Goal: Task Accomplishment & Management: Complete application form

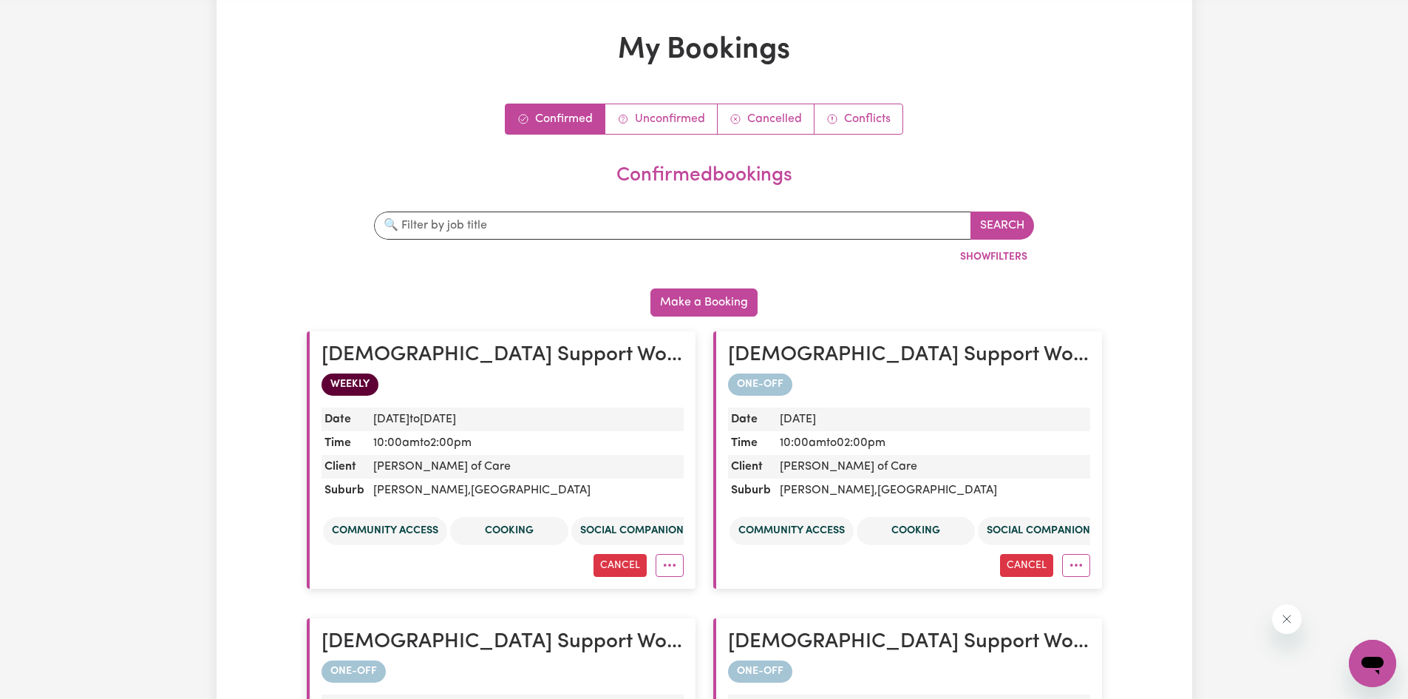
scroll to position [212, 0]
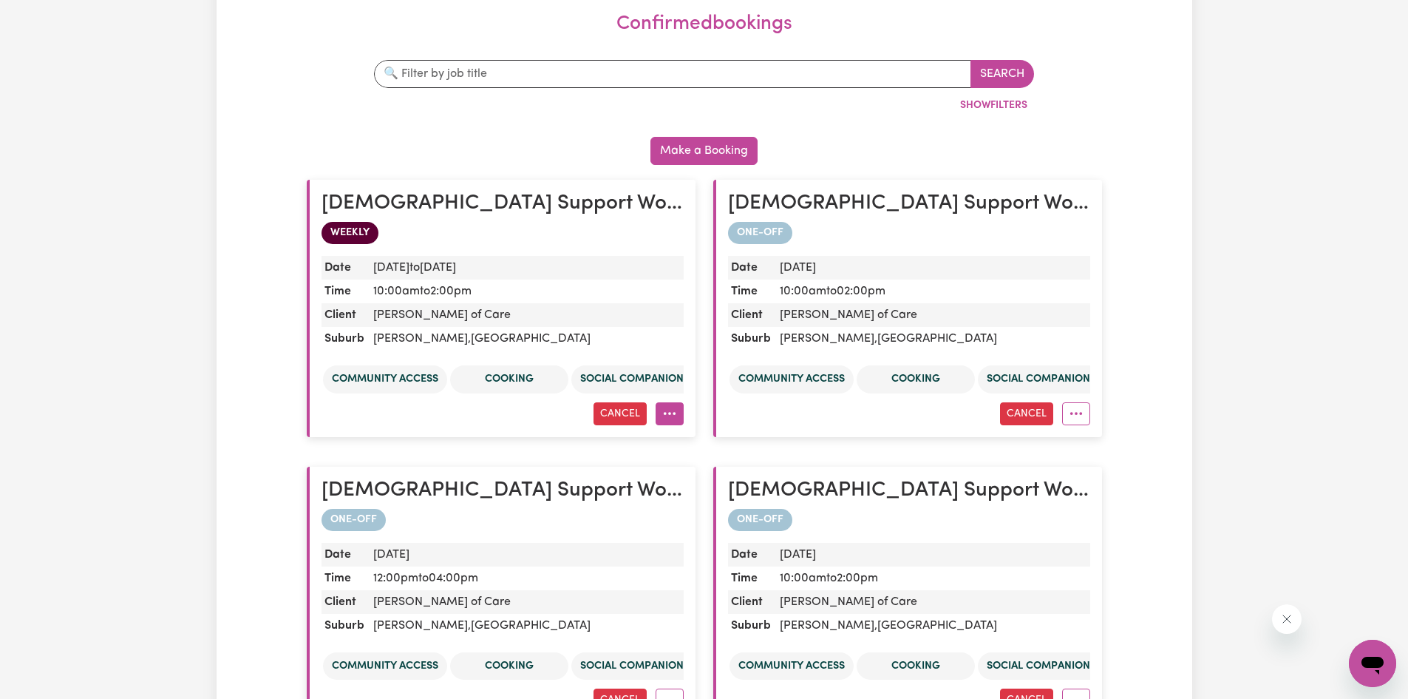
click at [675, 415] on button "More options" at bounding box center [670, 413] width 28 height 23
click at [532, 209] on h2 "[DEMOGRAPHIC_DATA] Support Worker Needed ONE OFF On [DATE] And [DATE] In [GEOGR…" at bounding box center [503, 203] width 362 height 25
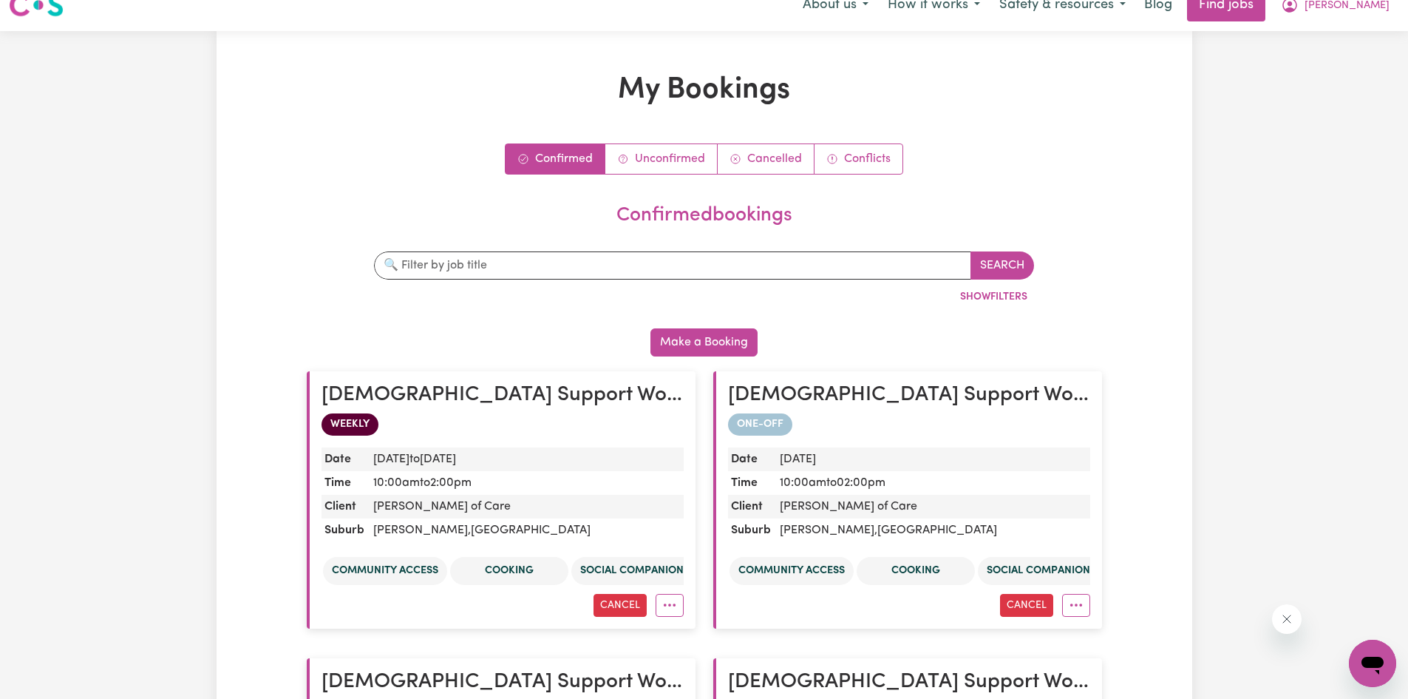
scroll to position [0, 0]
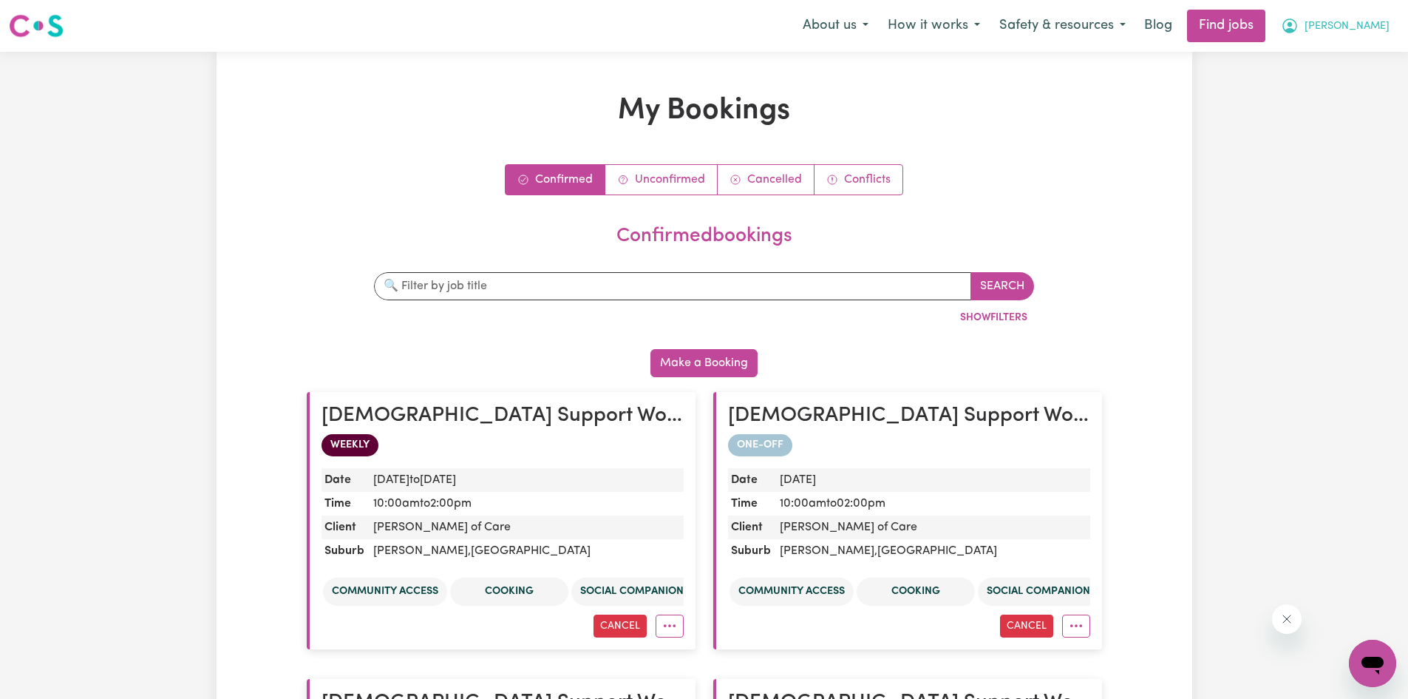
click at [1387, 34] on span "[PERSON_NAME]" at bounding box center [1347, 26] width 85 height 16
click at [1330, 53] on link "My Account" at bounding box center [1340, 58] width 117 height 28
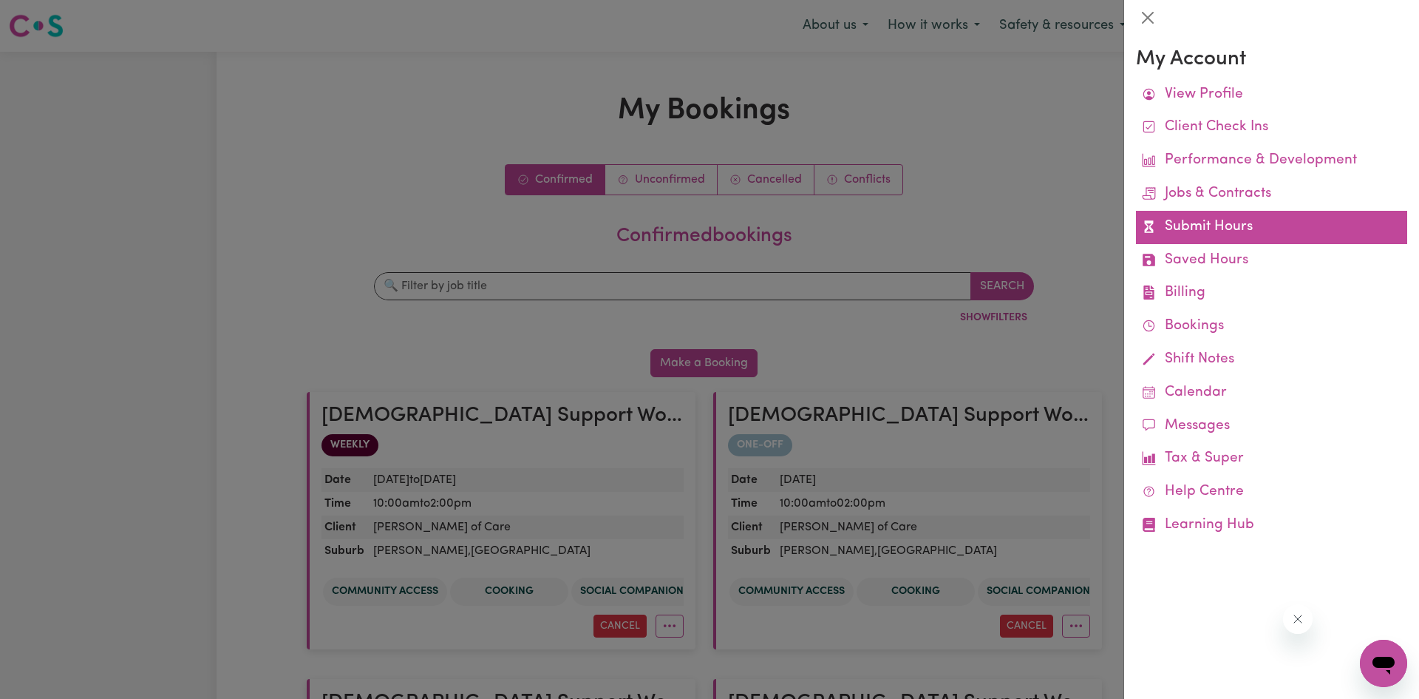
click at [1207, 226] on link "Submit Hours" at bounding box center [1271, 227] width 271 height 33
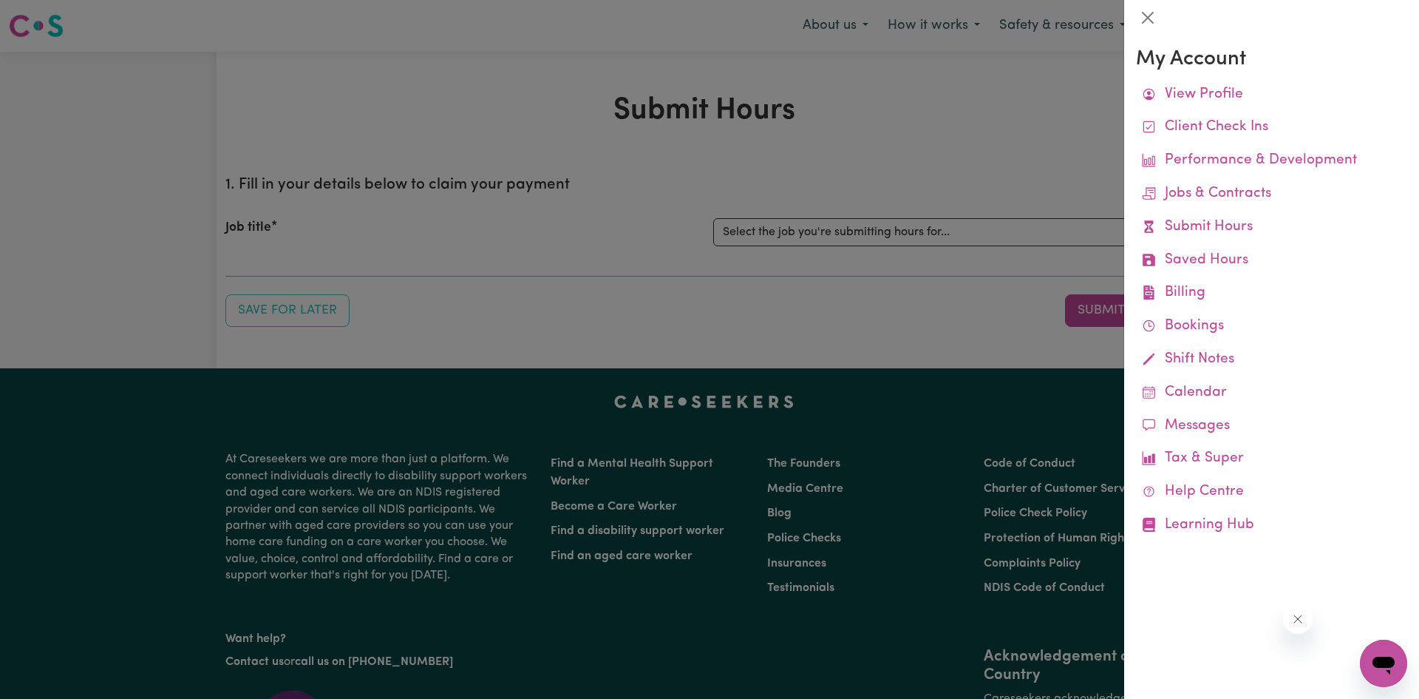
drag, startPoint x: 989, startPoint y: 229, endPoint x: 980, endPoint y: 229, distance: 8.9
click at [989, 229] on div at bounding box center [709, 349] width 1419 height 699
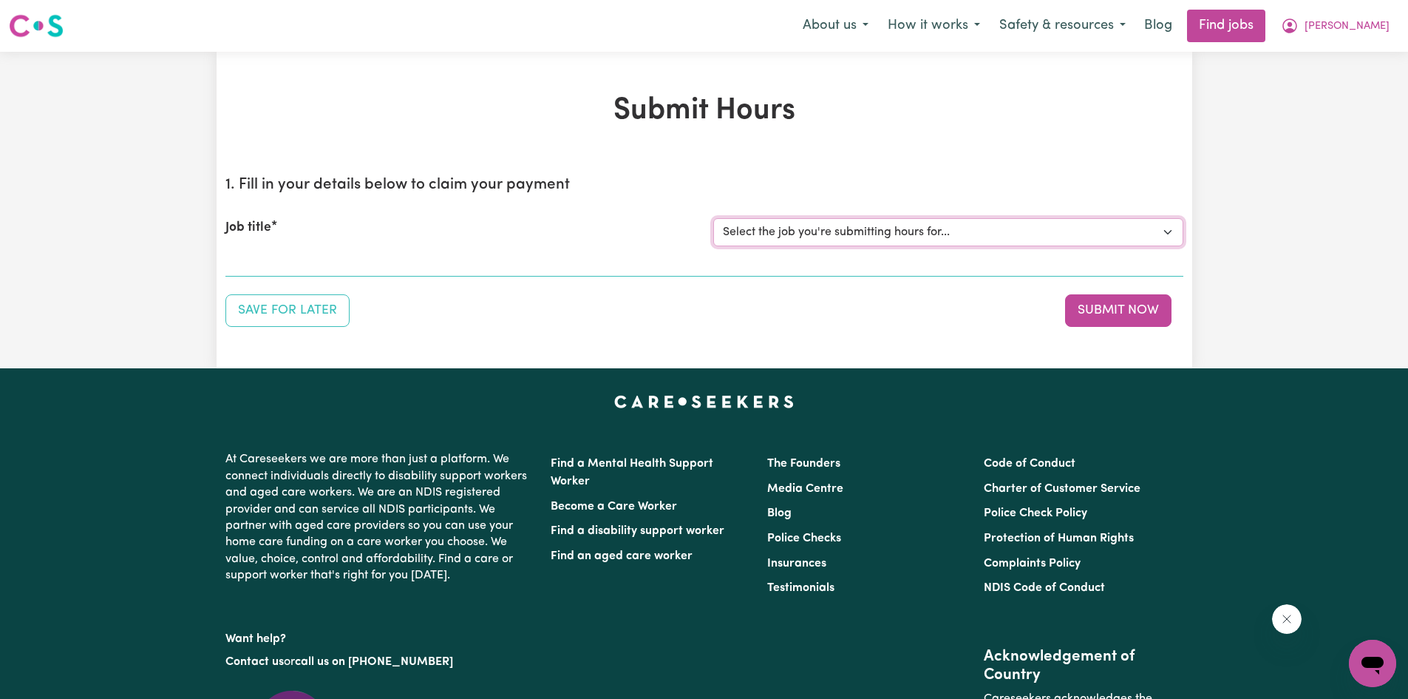
drag, startPoint x: 980, startPoint y: 229, endPoint x: 940, endPoint y: 242, distance: 42.1
click at [980, 229] on select "Select the job you're submitting hours for... [[PERSON_NAME] Hands of Care] [DE…" at bounding box center [948, 232] width 470 height 28
select select "14425"
click at [713, 218] on select "Select the job you're submitting hours for... [[PERSON_NAME] Hands of Care] [DE…" at bounding box center [948, 232] width 470 height 28
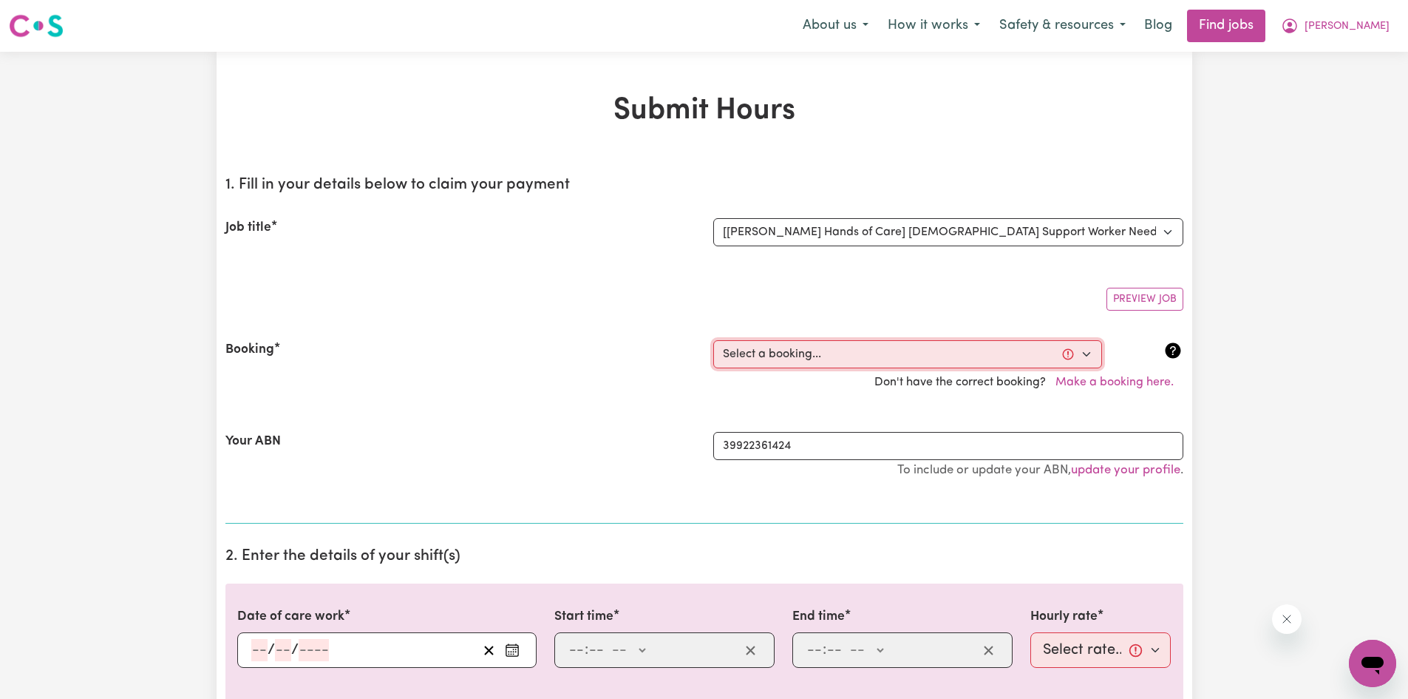
click at [966, 347] on select "Select a booking... [DATE] 10:00am to 02:00pm (ONE-OFF) [DATE] 10:00am to 02:00…" at bounding box center [907, 354] width 389 height 28
click at [1023, 352] on select "Select a booking... [DATE] 10:00am to 02:00pm (ONE-OFF) [DATE] 10:00am to 02:00…" at bounding box center [907, 354] width 389 height 28
select select "355195"
click at [713, 340] on select "Select a booking... [DATE] 10:00am to 02:00pm (ONE-OFF) [DATE] 10:00am to 02:00…" at bounding box center [907, 354] width 389 height 28
type input "[DATE]"
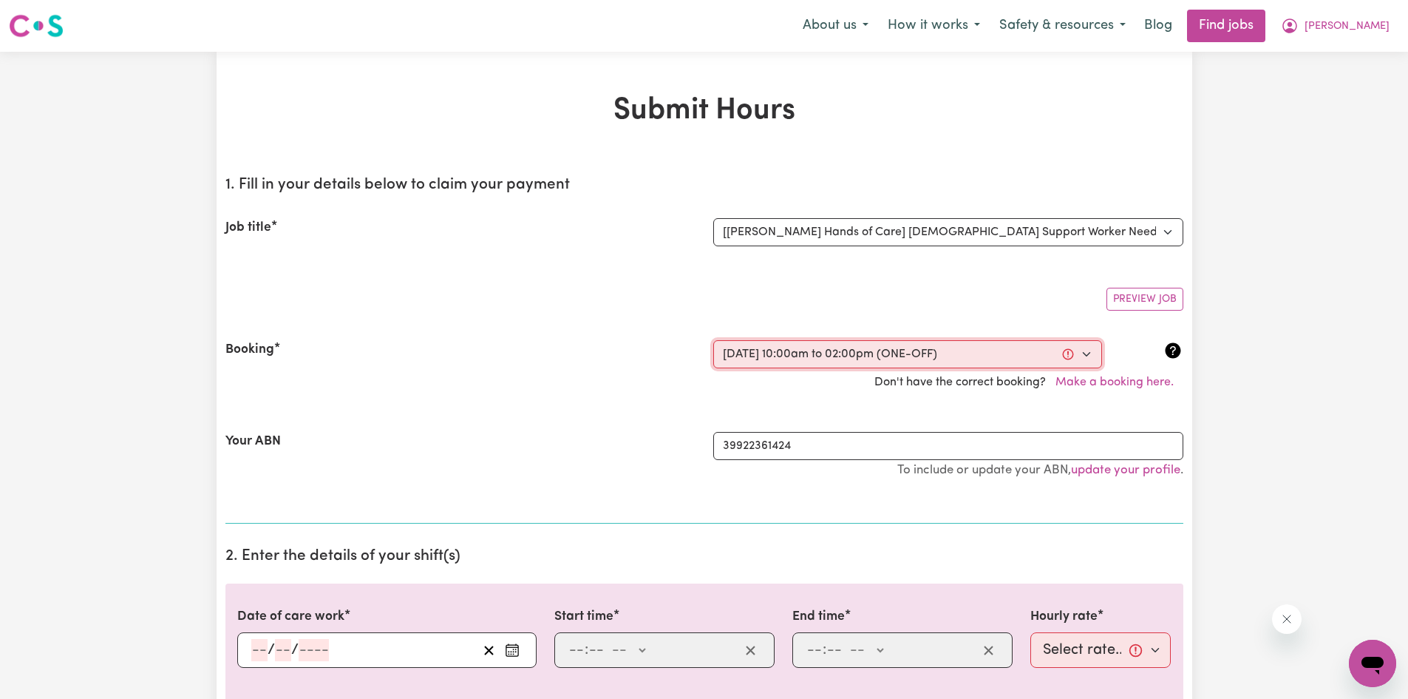
type input "6"
type input "8"
type input "2025"
type input "10:00"
type input "10"
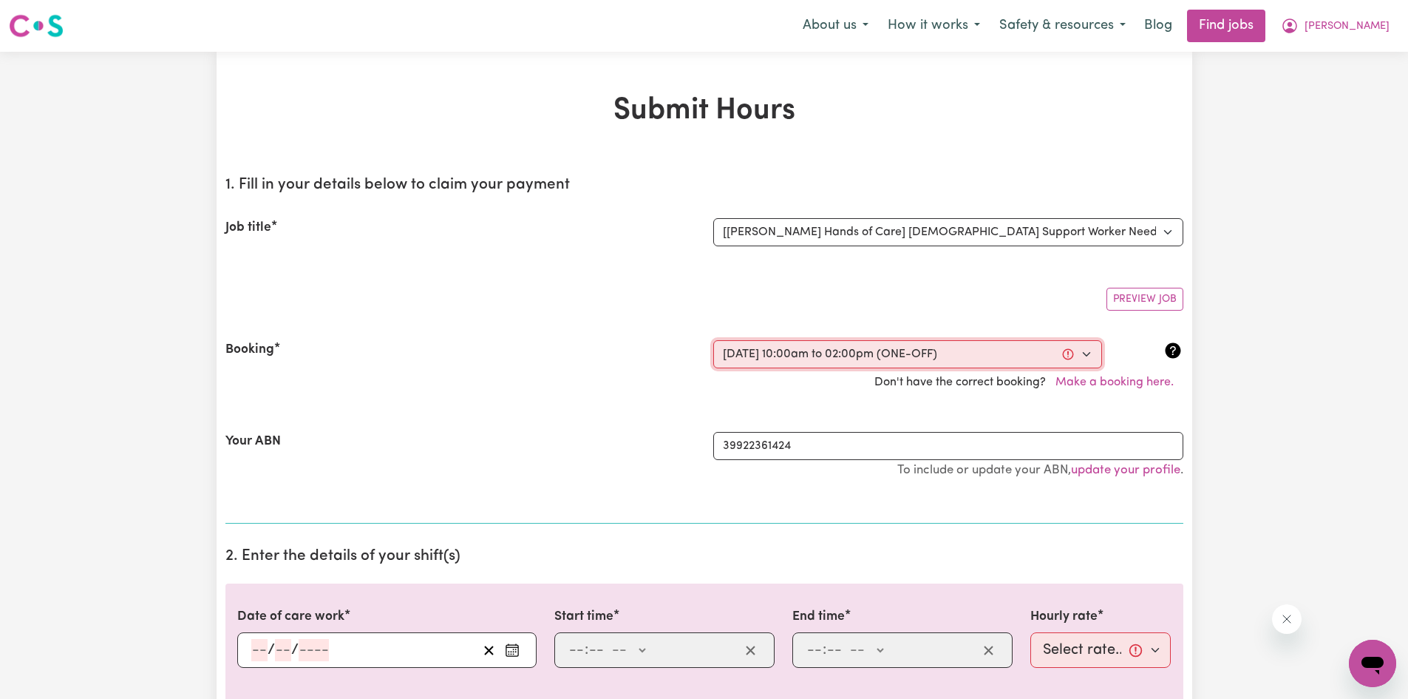
type input "0"
select select "am"
type input "14:00"
type input "2"
type input "0"
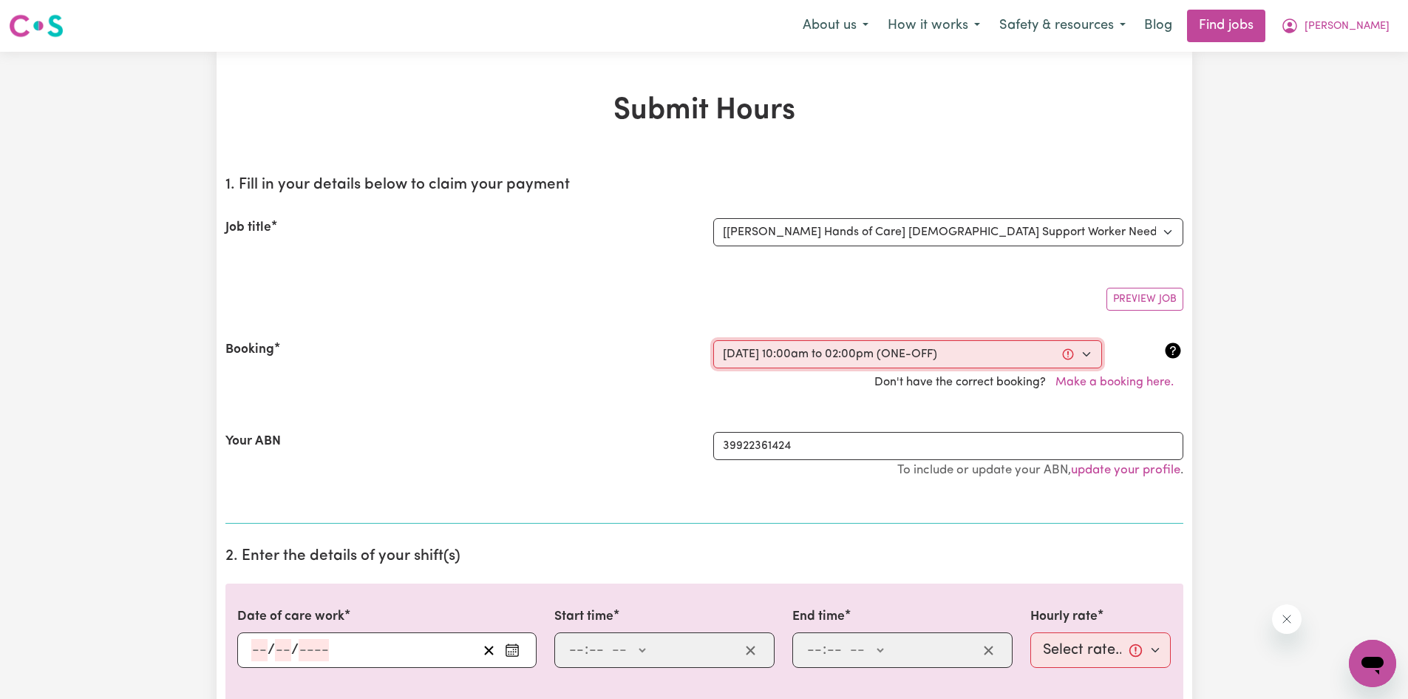
select select "pm"
select select "42-Weekday"
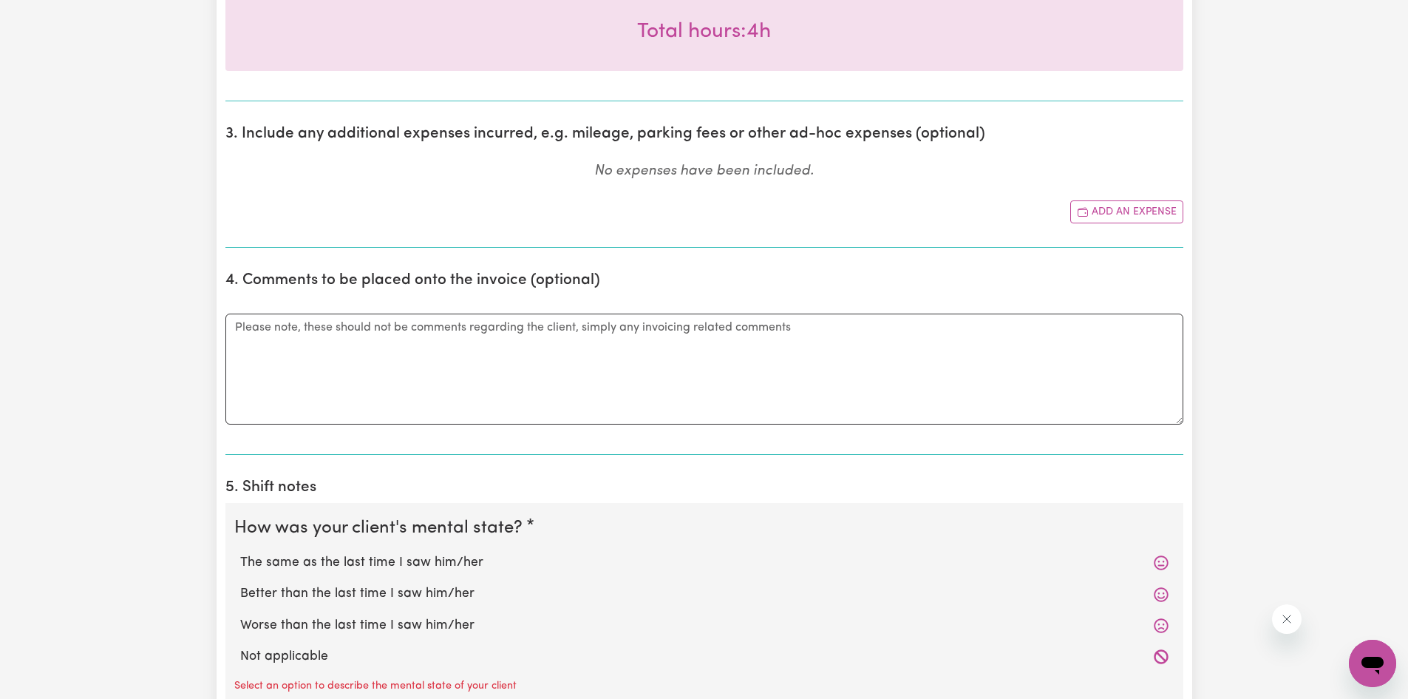
scroll to position [678, 0]
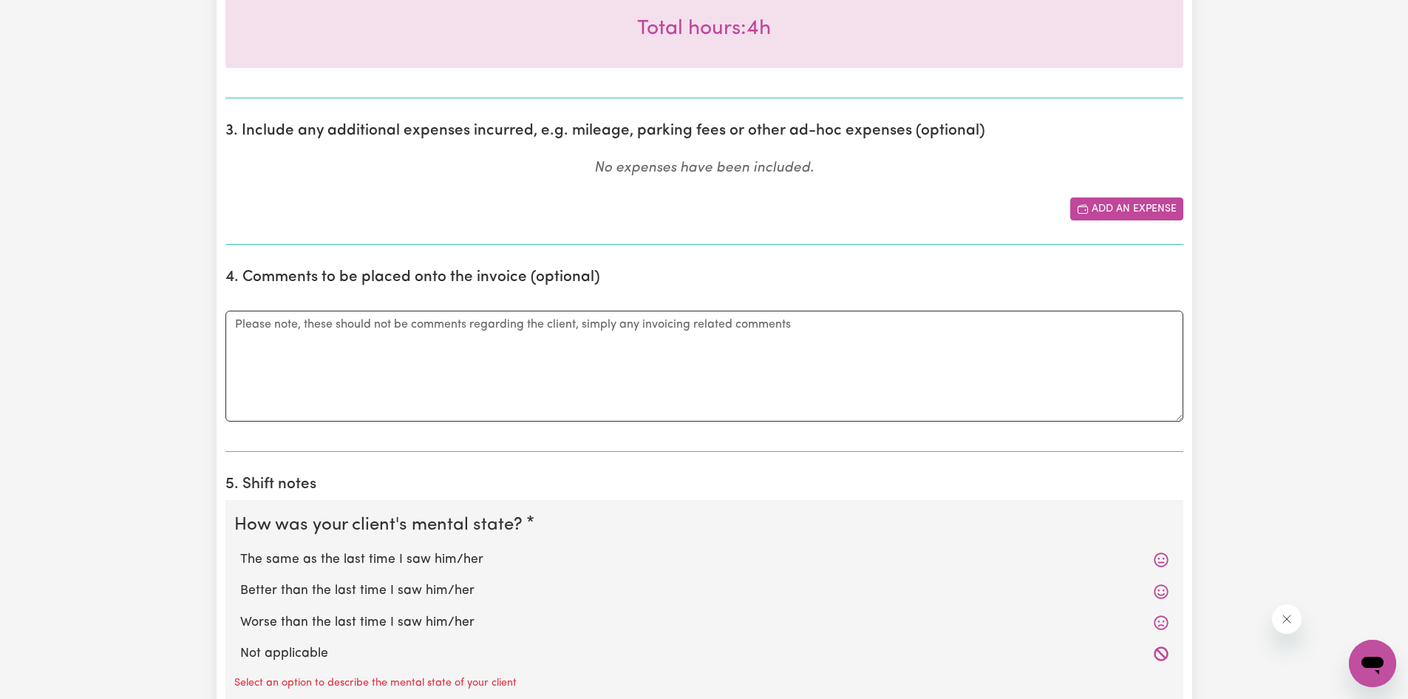
drag, startPoint x: 1131, startPoint y: 200, endPoint x: 1115, endPoint y: 203, distance: 16.5
click at [1115, 203] on button "Add an expense" at bounding box center [1127, 208] width 113 height 23
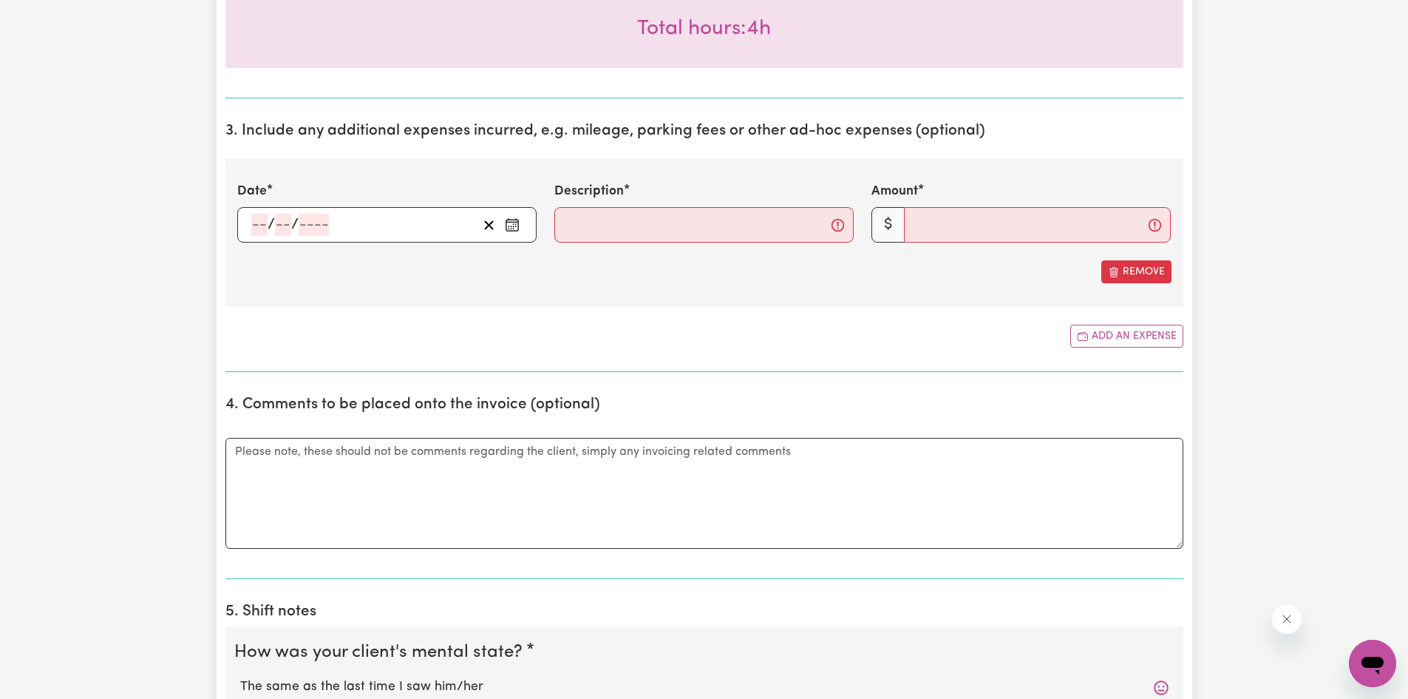
click at [519, 228] on icon "Enter the date of expense" at bounding box center [512, 224] width 15 height 15
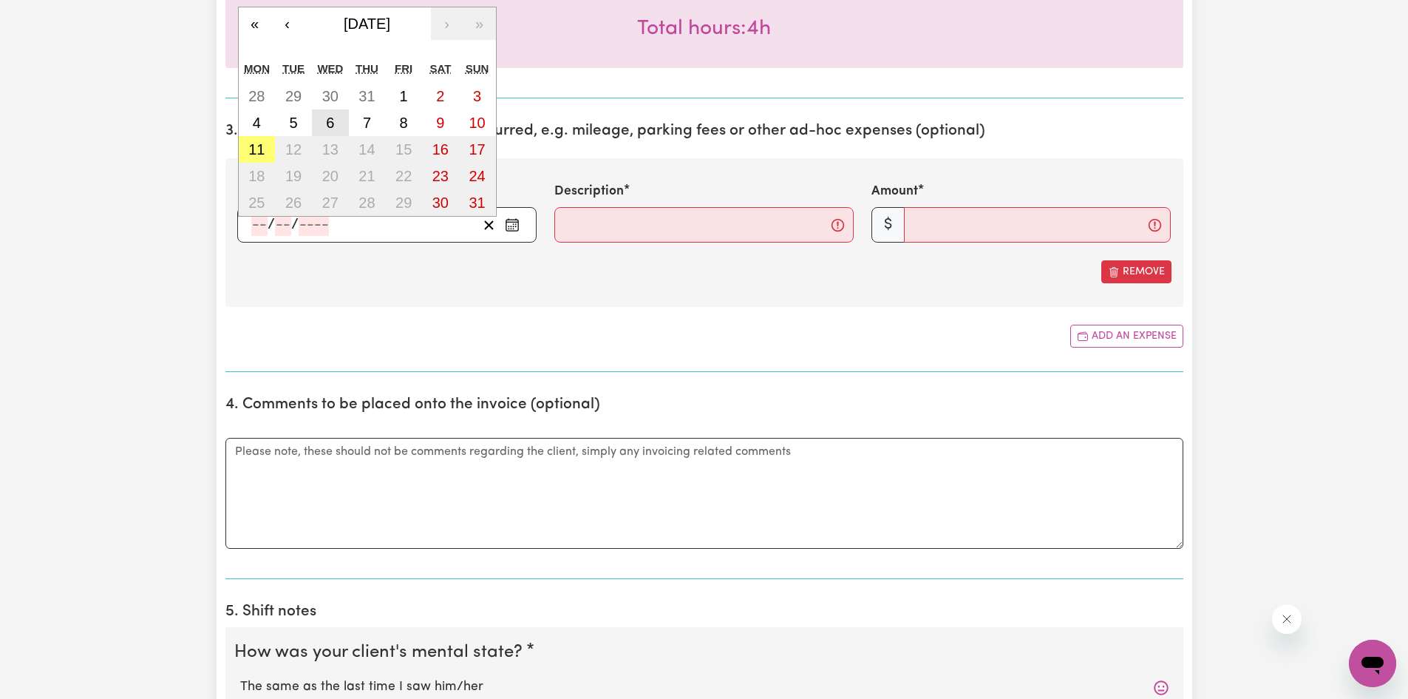
click at [329, 129] on abbr "6" at bounding box center [330, 123] width 8 height 16
type input "[DATE]"
type input "6"
type input "8"
type input "2025"
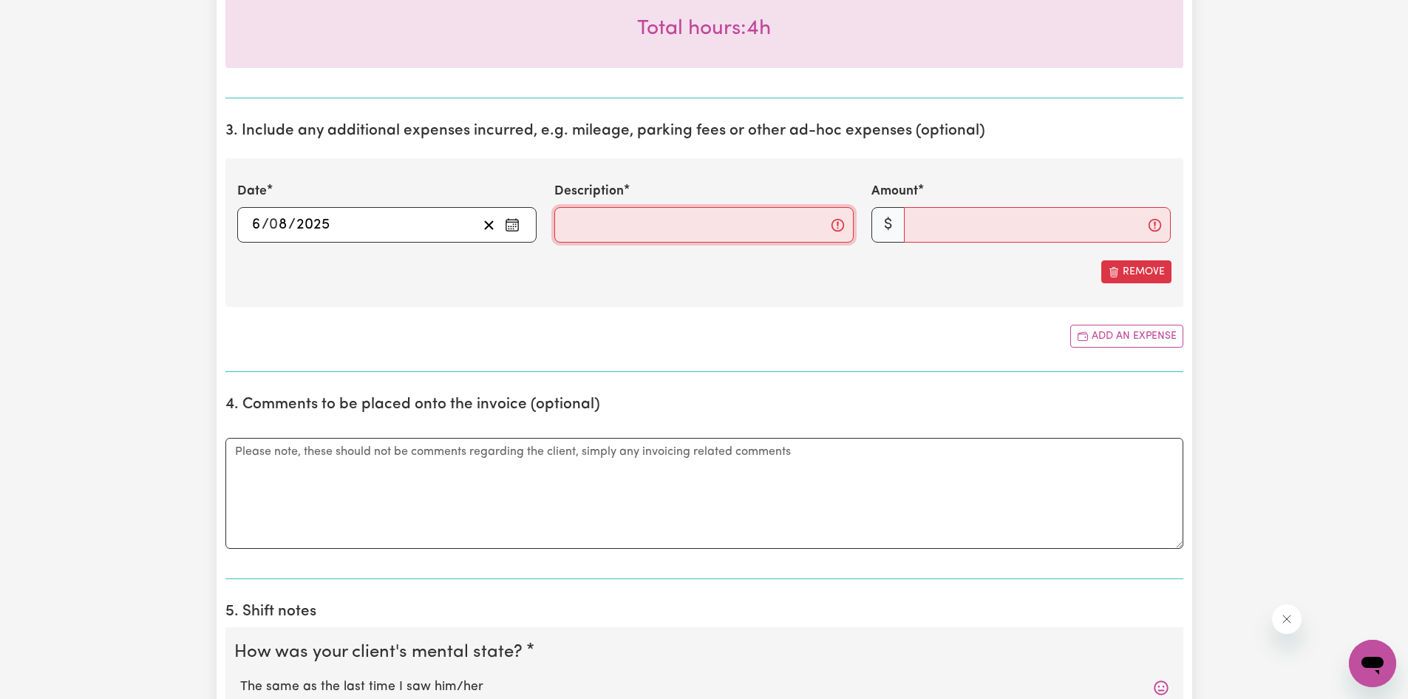
click at [579, 226] on input "Description" at bounding box center [703, 224] width 299 height 35
type input "3km @ 0.85/km"
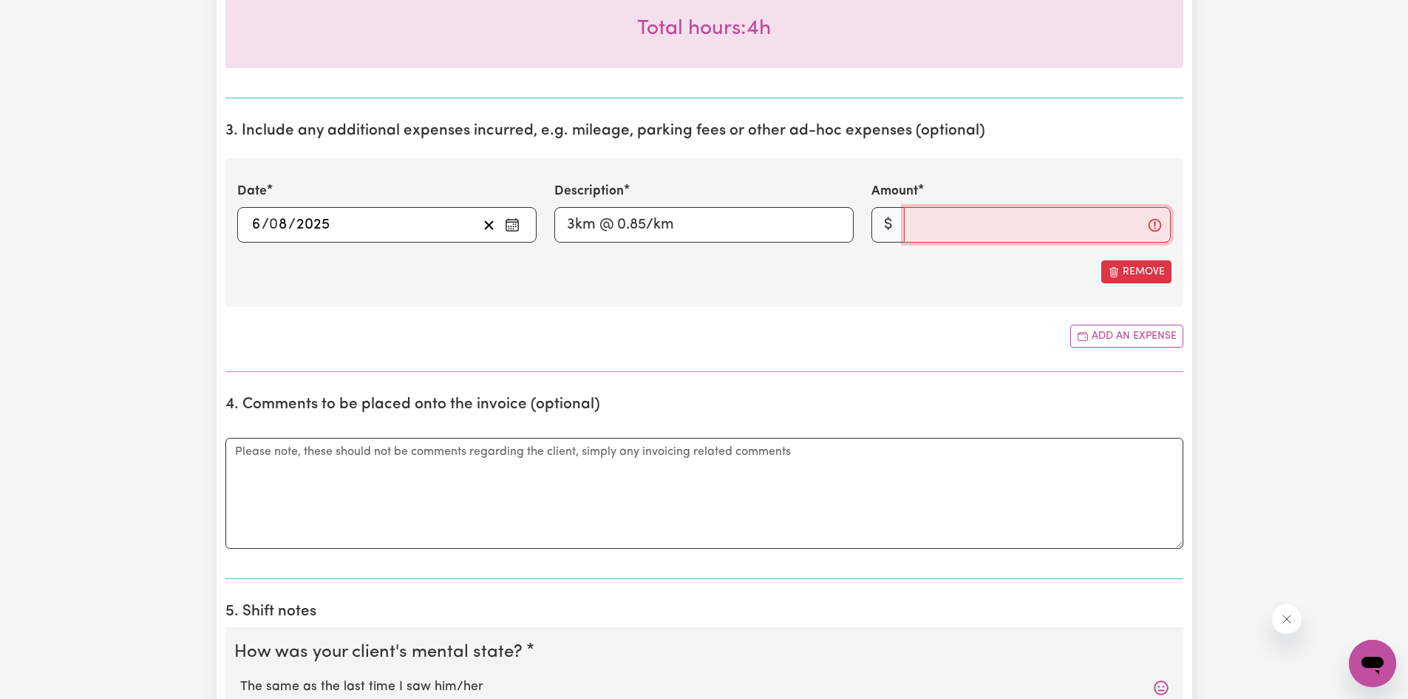
click at [1031, 211] on input "Amount" at bounding box center [1037, 224] width 267 height 35
type input "2.55"
click at [335, 466] on textarea "Comments" at bounding box center [704, 493] width 958 height 111
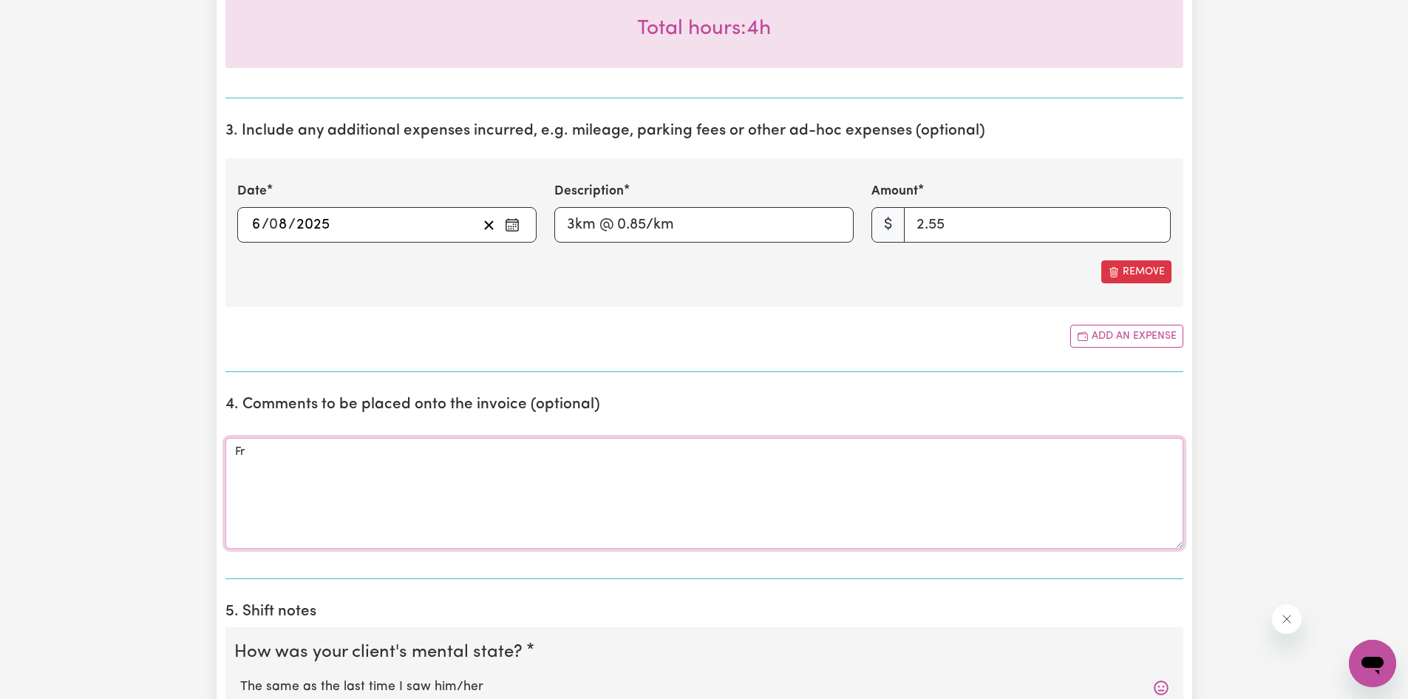
type textarea "F"
type textarea "L"
type textarea "Drove from [PERSON_NAME]'s house"
click at [574, 224] on input "3km @ 0.85/km" at bounding box center [703, 224] width 299 height 35
type input "4km @ 0.85/km"
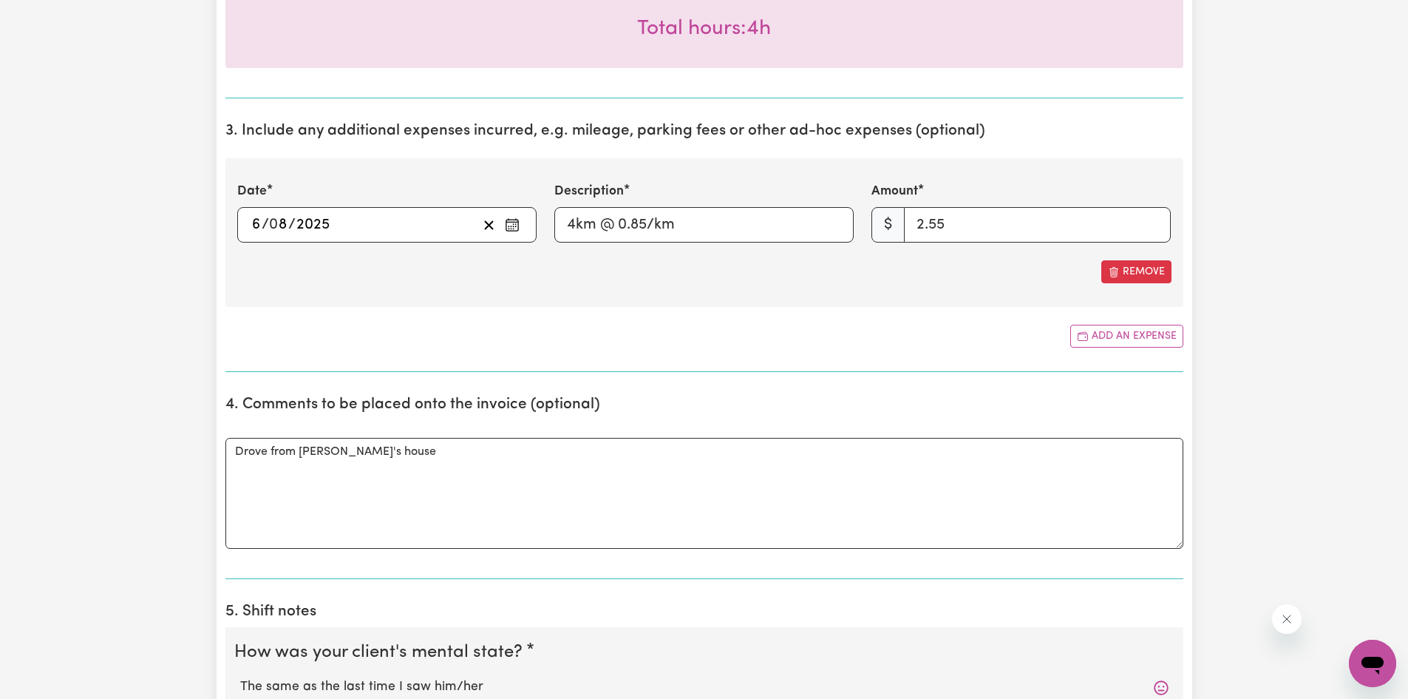
click at [352, 364] on section "3. Include any additional expenses incurred, e.g. mileage, parking fees or othe…" at bounding box center [704, 241] width 958 height 262
drag, startPoint x: 968, startPoint y: 217, endPoint x: 854, endPoint y: 208, distance: 114.2
click at [854, 208] on div "Date [DATE] 6 / 0 8 / 2025 « ‹ [DATE] › » Mon Tue Wed Thu Fri Sat Sun 28 29 30 …" at bounding box center [704, 212] width 952 height 61
type input "3.40"
click at [619, 451] on textarea "Drove from [PERSON_NAME]'s house" at bounding box center [704, 493] width 958 height 111
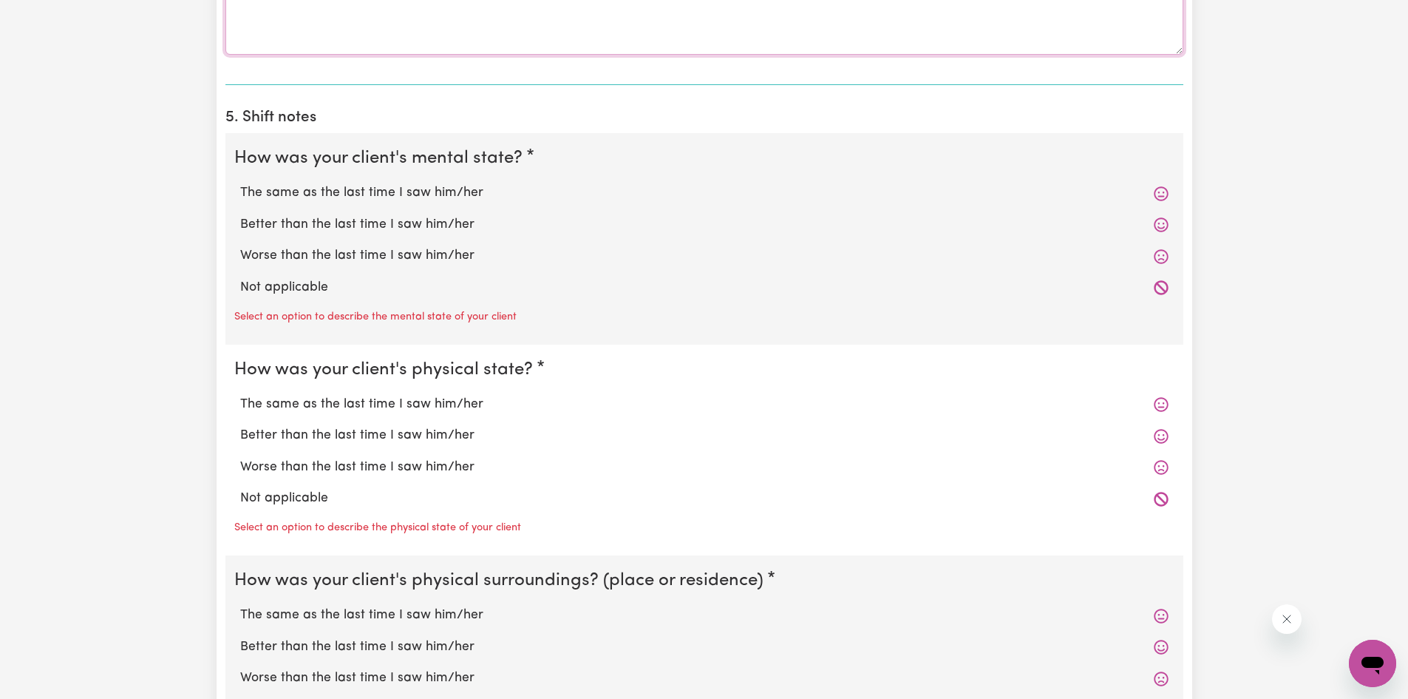
scroll to position [1188, 0]
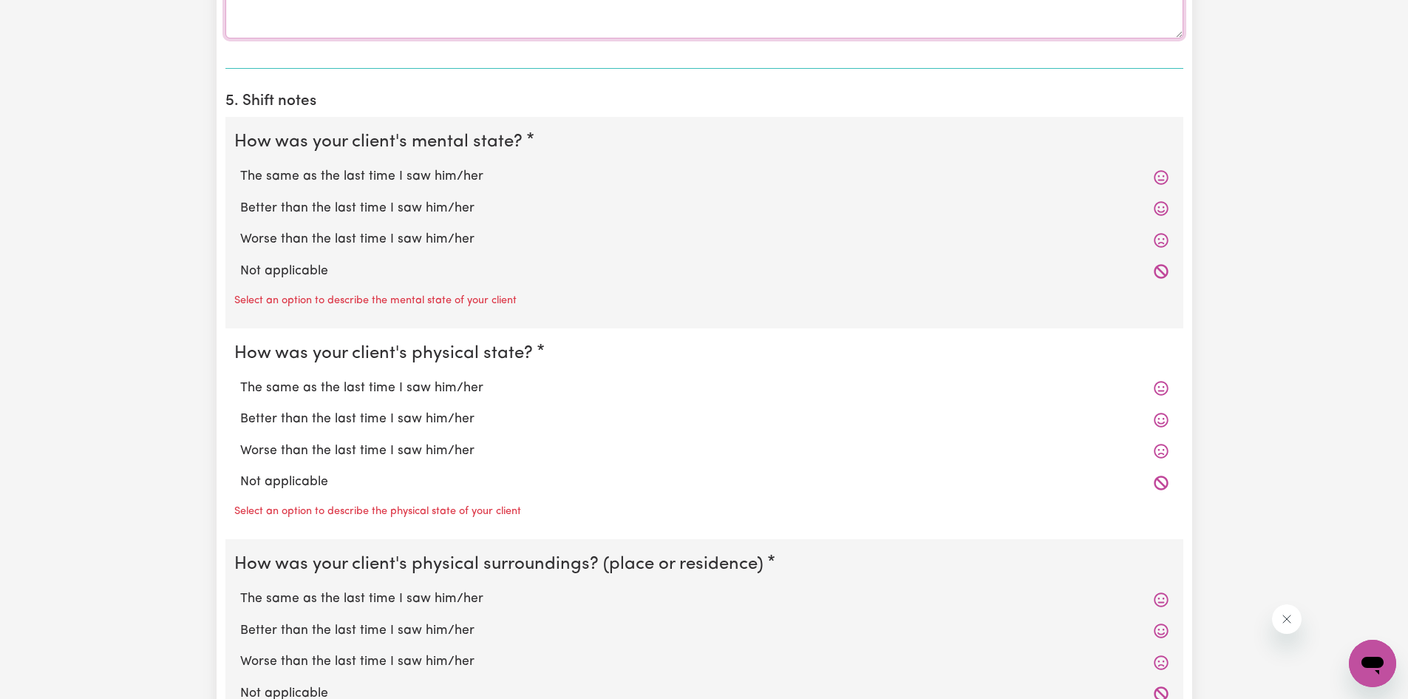
type textarea "Drove from [PERSON_NAME]'s house to Salvation Army to shops and back to [PERSON…"
click at [355, 174] on label "The same as the last time I saw him/her" at bounding box center [704, 176] width 929 height 19
click at [240, 167] on input "The same as the last time I saw him/her" at bounding box center [240, 166] width 1 height 1
radio input "true"
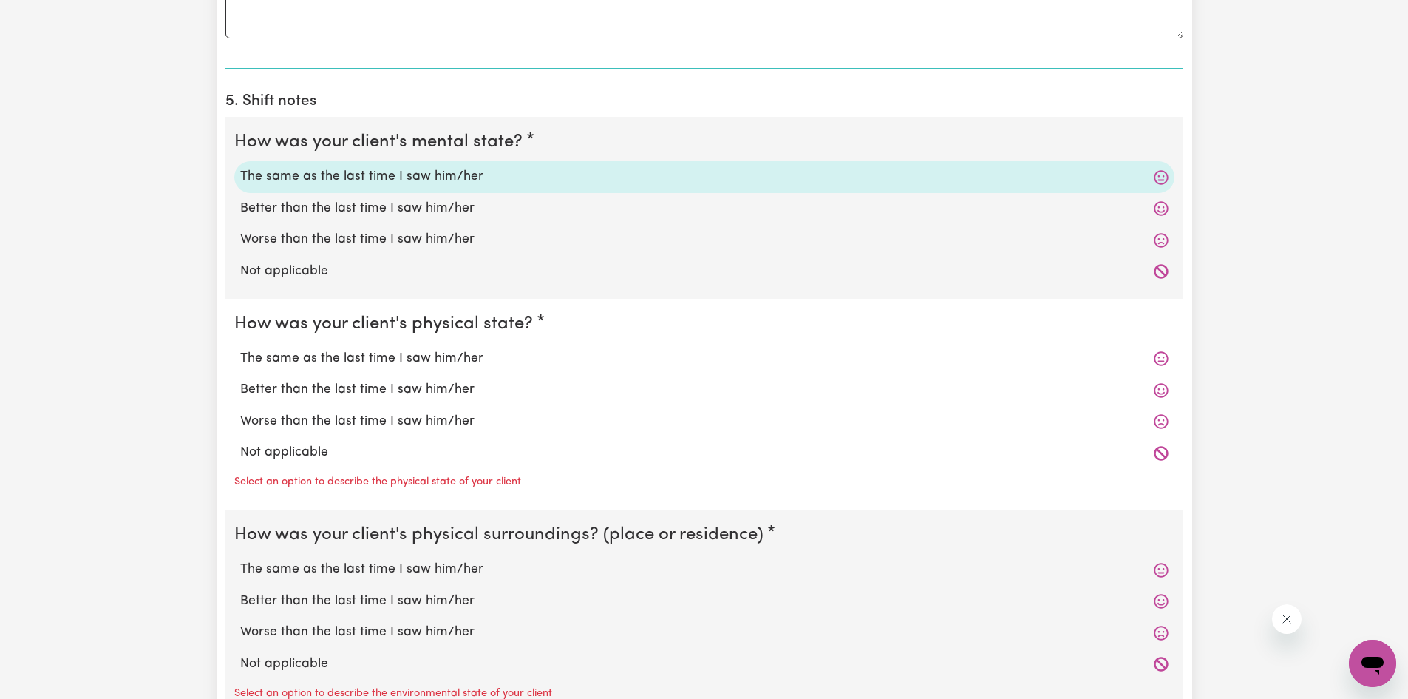
click at [370, 356] on label "The same as the last time I saw him/her" at bounding box center [704, 358] width 929 height 19
click at [240, 349] on input "The same as the last time I saw him/her" at bounding box center [240, 348] width 1 height 1
radio input "true"
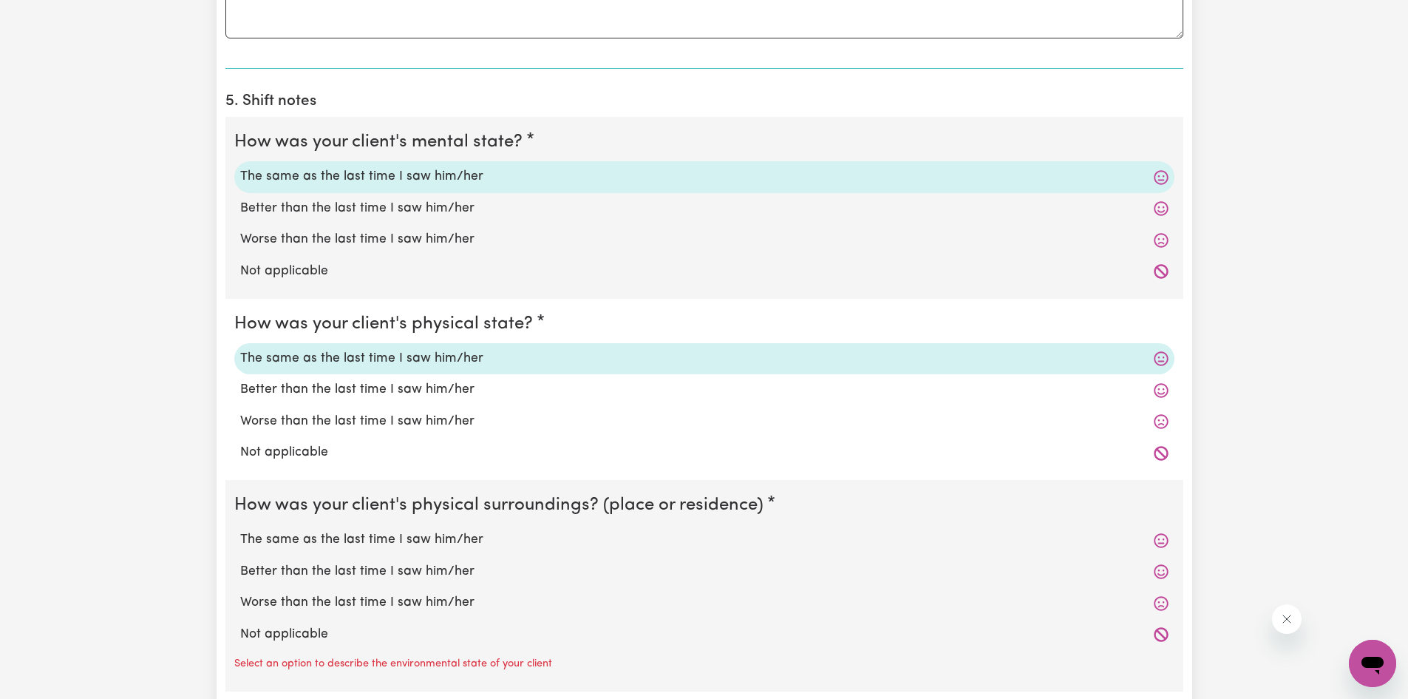
click at [407, 544] on label "The same as the last time I saw him/her" at bounding box center [704, 539] width 929 height 19
click at [240, 530] on input "The same as the last time I saw him/her" at bounding box center [240, 529] width 1 height 1
radio input "true"
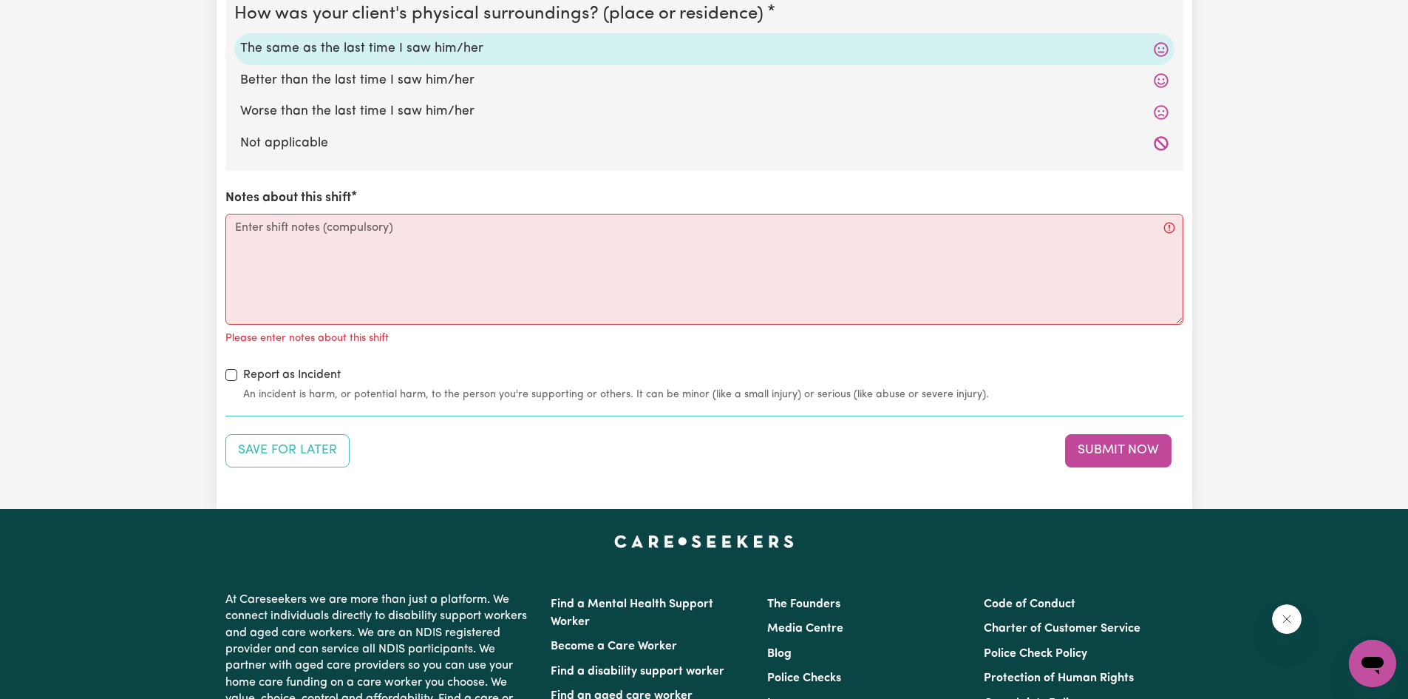
scroll to position [1686, 0]
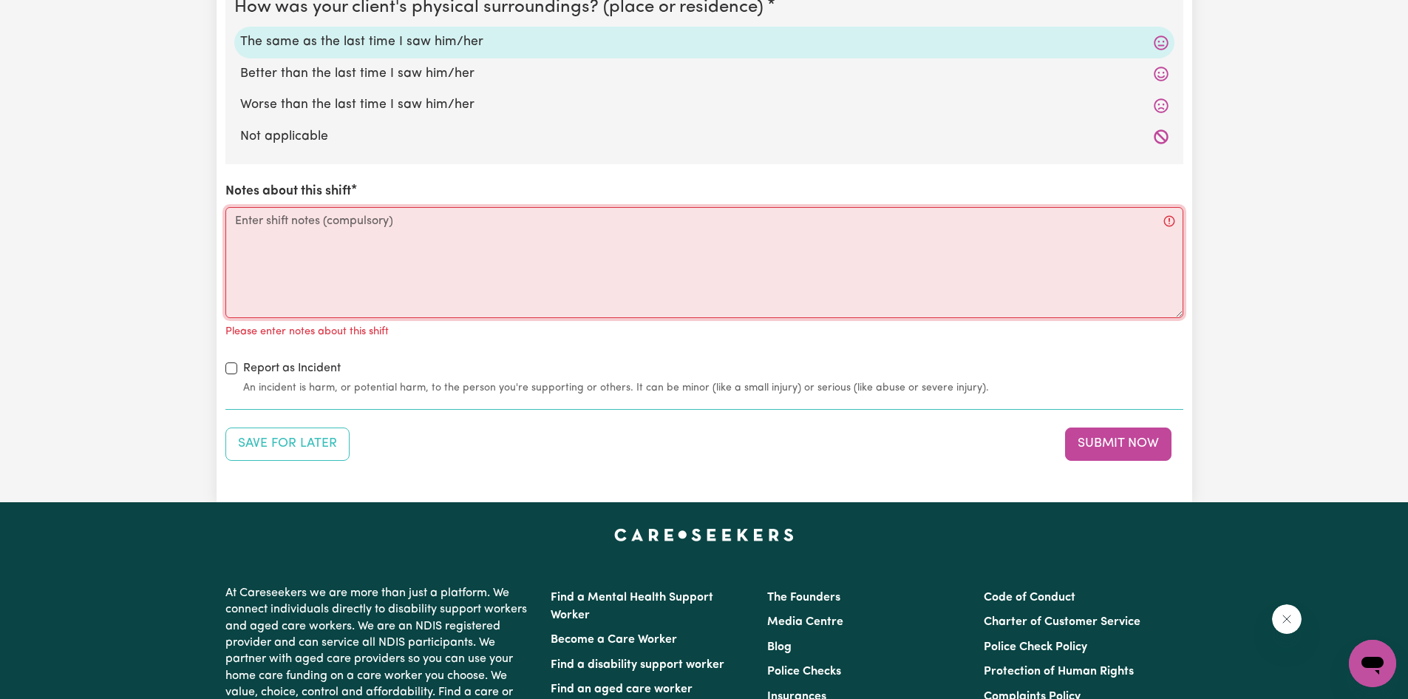
click at [293, 219] on textarea "Notes about this shift" at bounding box center [704, 262] width 958 height 111
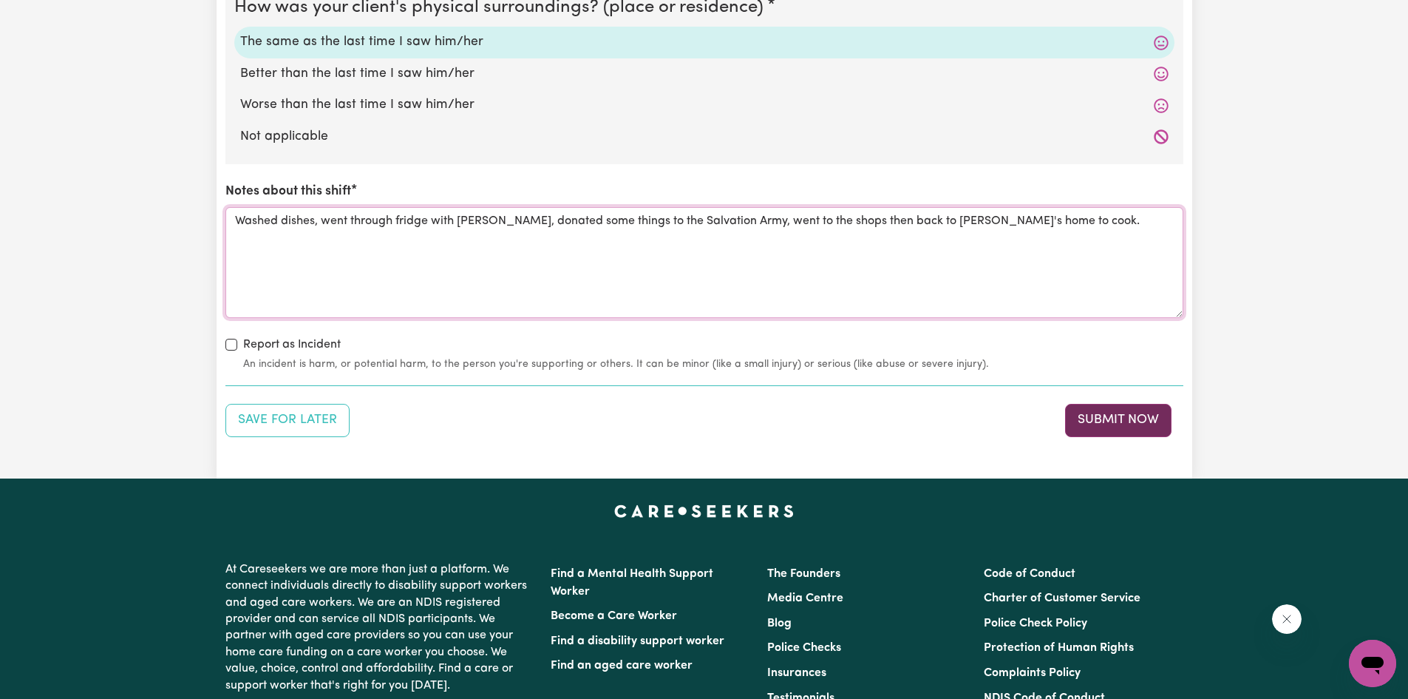
type textarea "Washed dishes, went through fridge with [PERSON_NAME], donated some things to t…"
click at [1112, 411] on button "Submit Now" at bounding box center [1118, 420] width 106 height 33
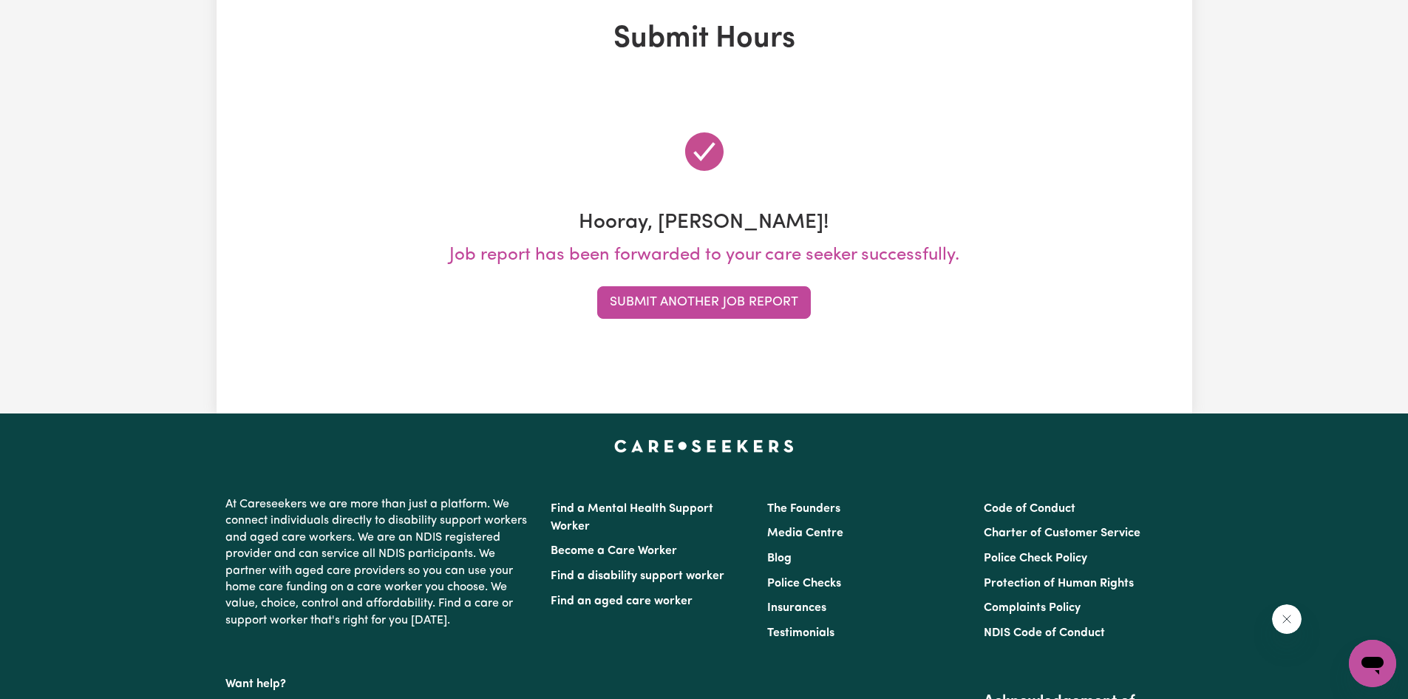
scroll to position [0, 0]
